Goal: Find specific page/section: Find specific page/section

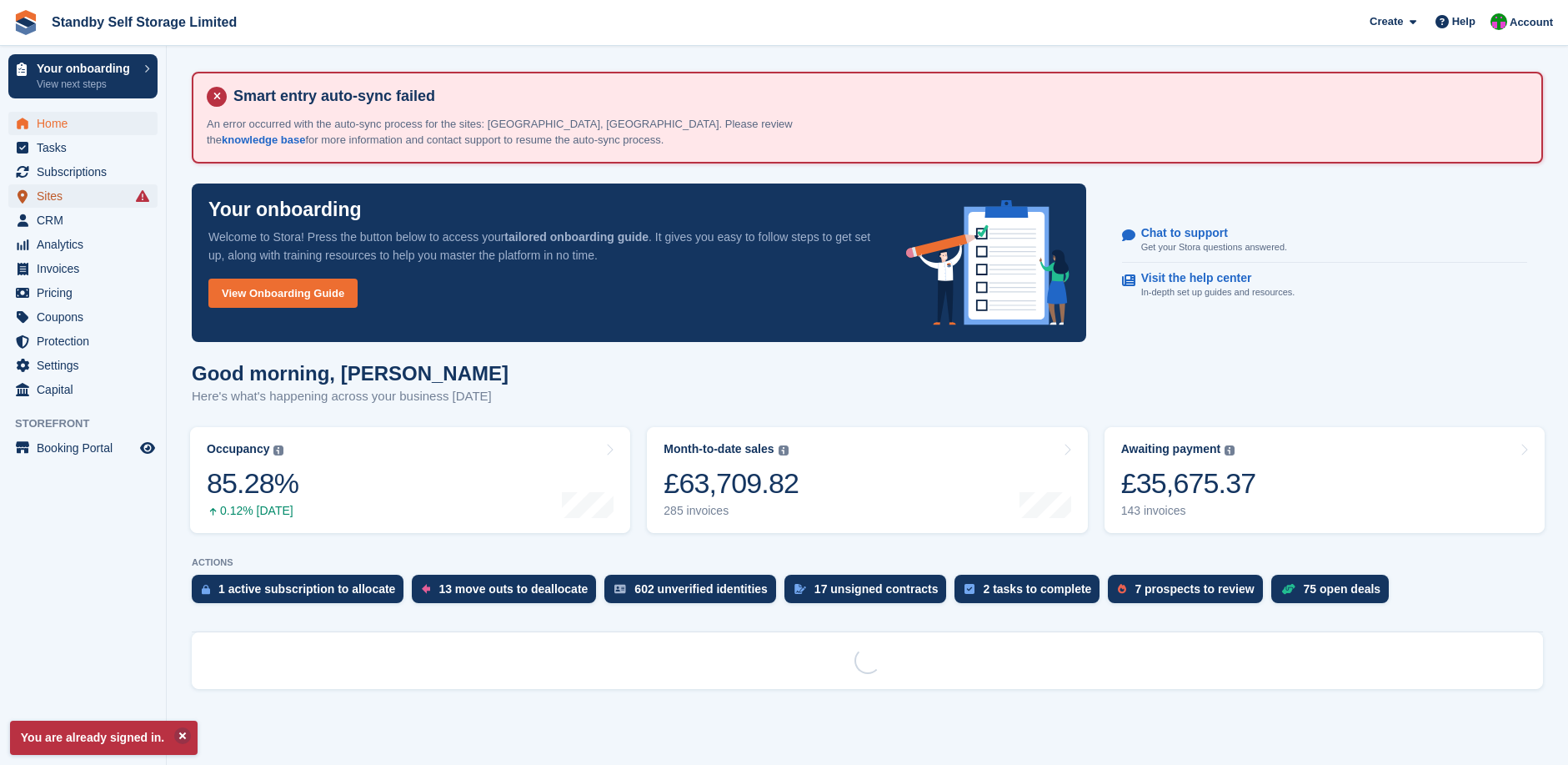
click at [53, 190] on span "Sites" at bounding box center [87, 196] width 100 height 23
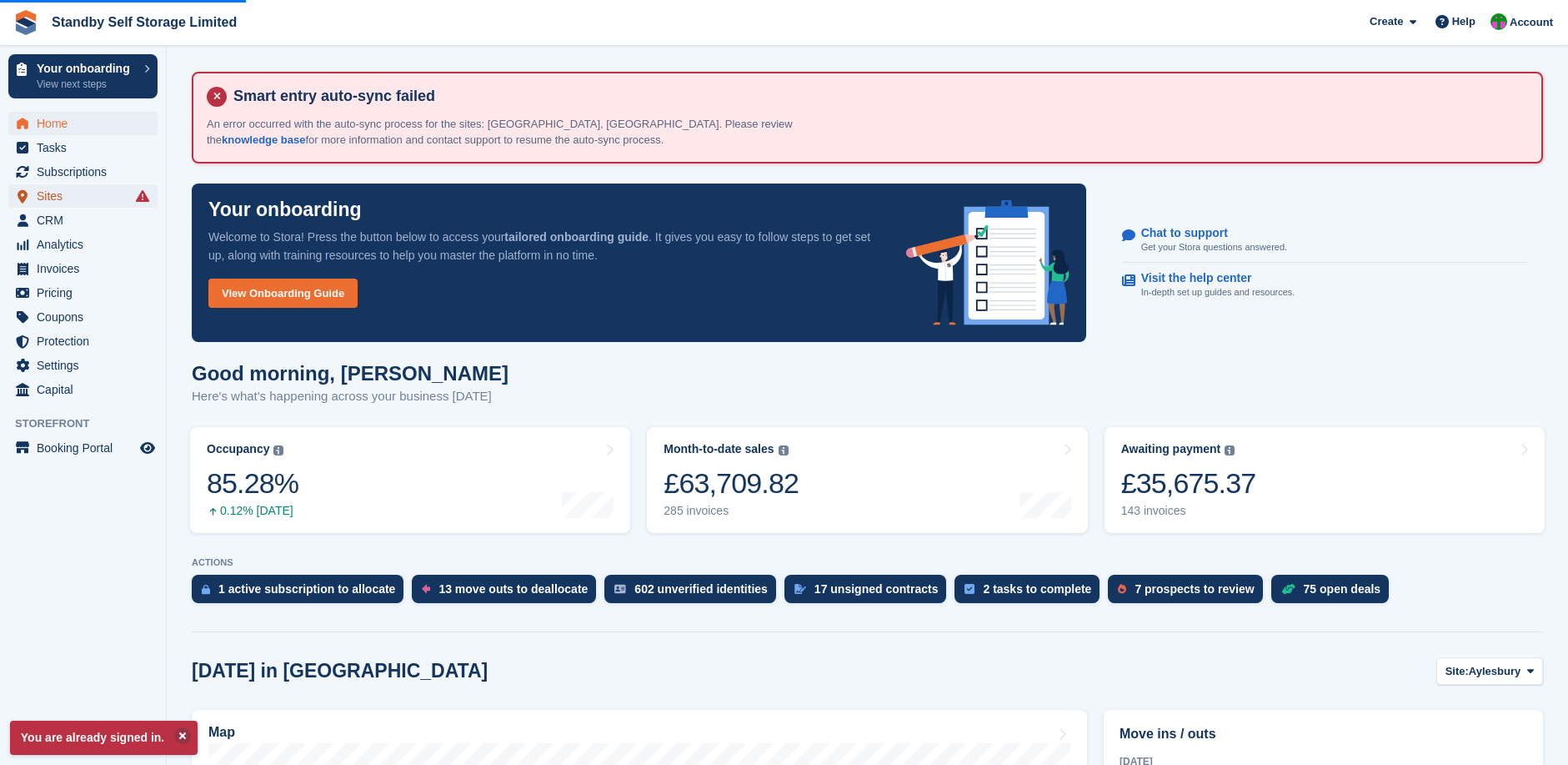
click at [79, 191] on span "Sites" at bounding box center [87, 196] width 100 height 23
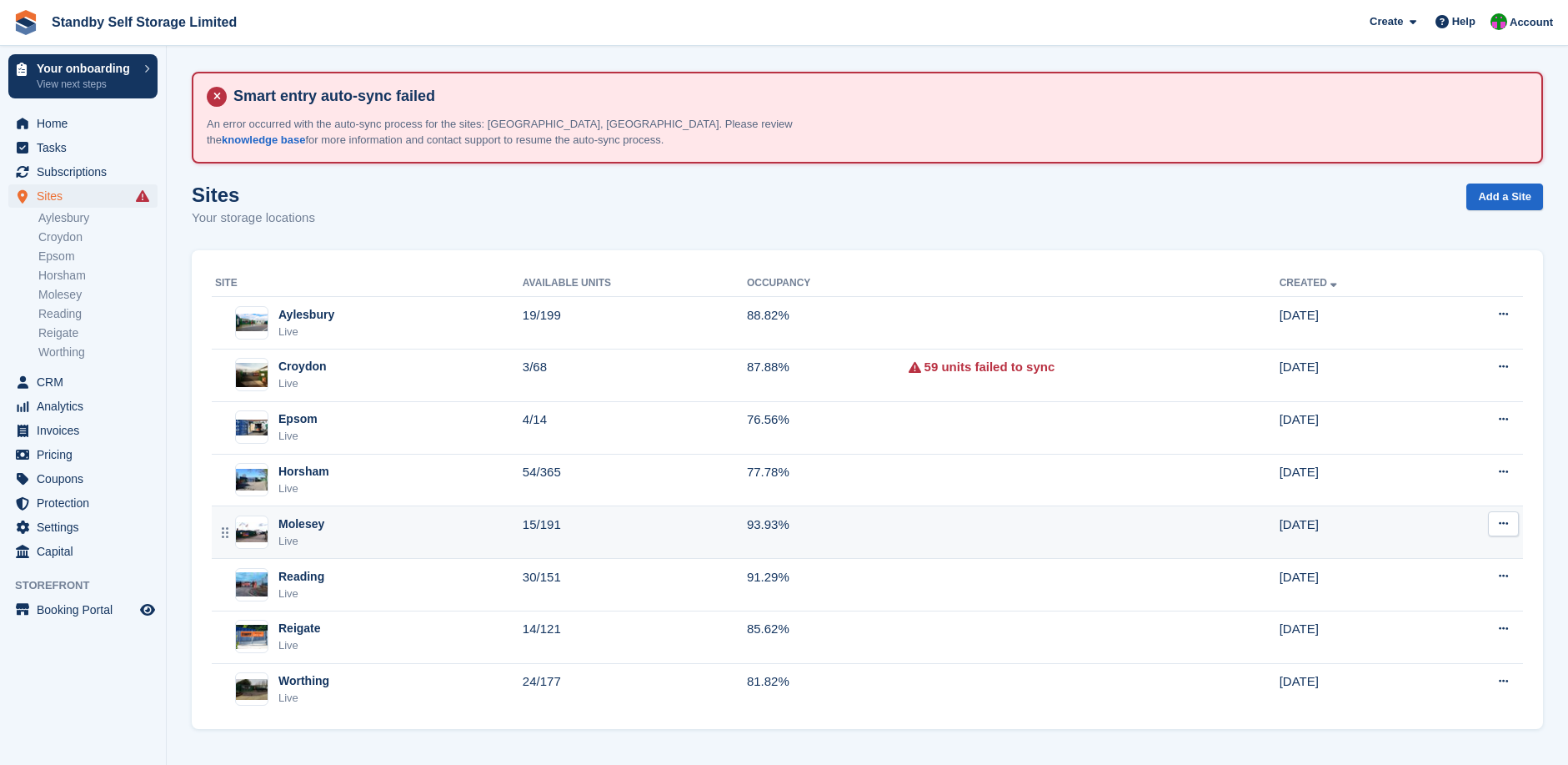
click at [344, 529] on div "Molesey Live" at bounding box center [369, 532] width 308 height 34
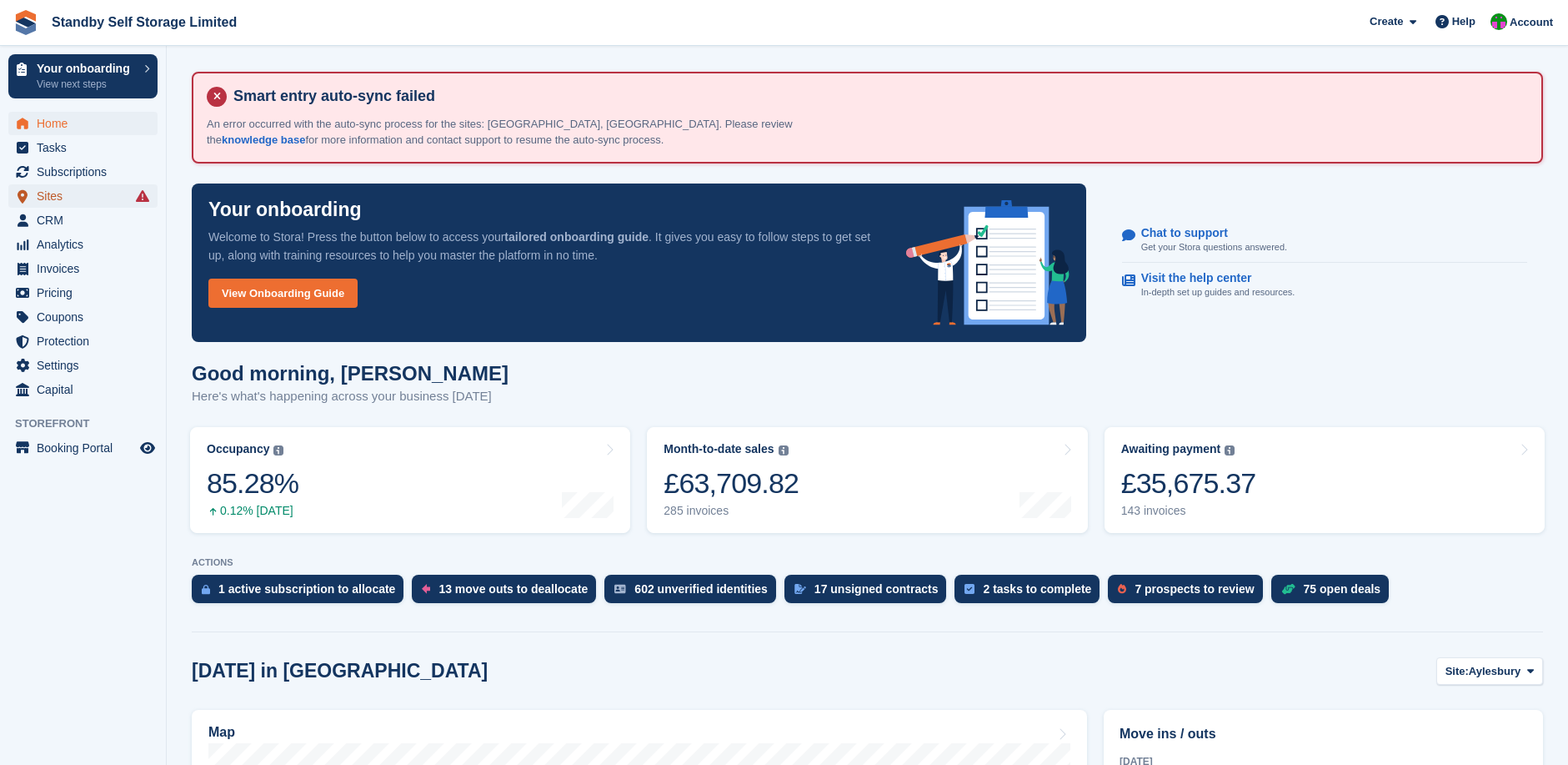
click at [62, 196] on span "Sites" at bounding box center [87, 196] width 100 height 23
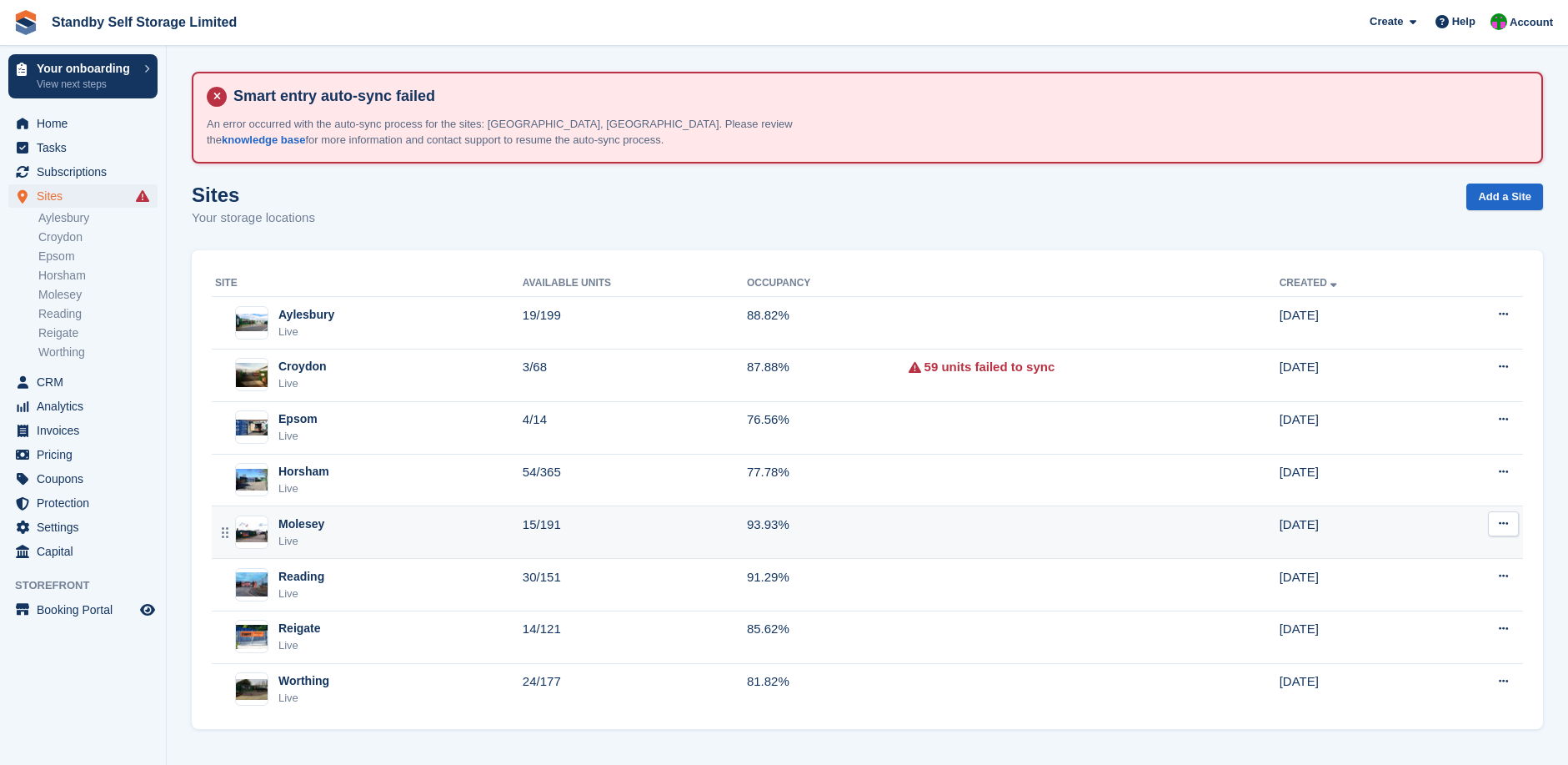
click at [411, 531] on div "Molesey Live" at bounding box center [369, 532] width 308 height 34
